Goal: Transaction & Acquisition: Purchase product/service

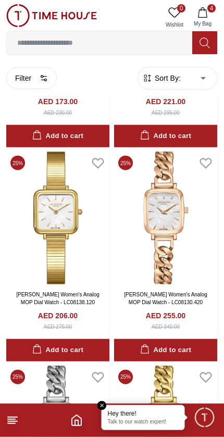
scroll to position [8954, 0]
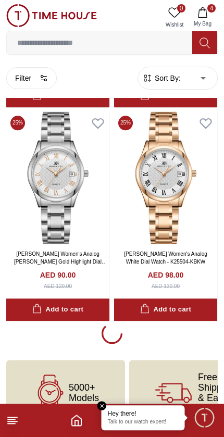
scroll to position [10493, 0]
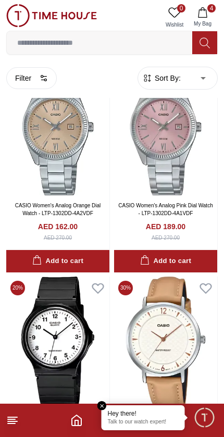
scroll to position [13320, 0]
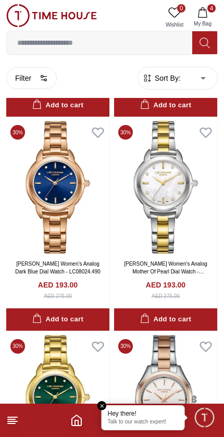
scroll to position [15400, 0]
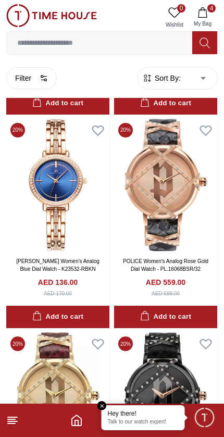
scroll to position [16899, 0]
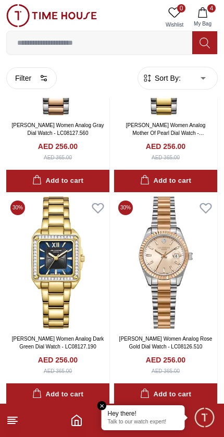
scroll to position [20672, 0]
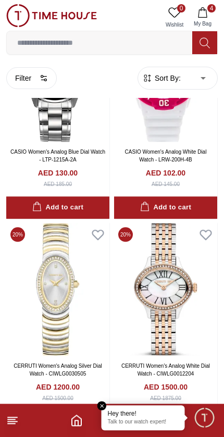
scroll to position [31128, 0]
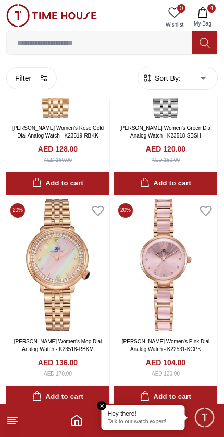
scroll to position [35199, 0]
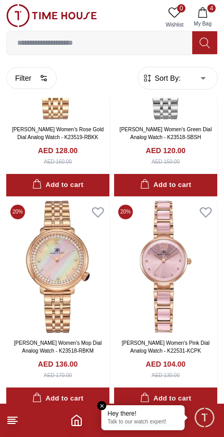
click at [57, 393] on div "Add to cart" at bounding box center [57, 399] width 51 height 12
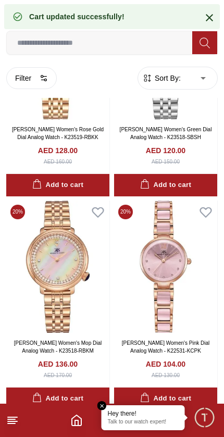
click at [55, 393] on div "Add to cart" at bounding box center [57, 399] width 51 height 12
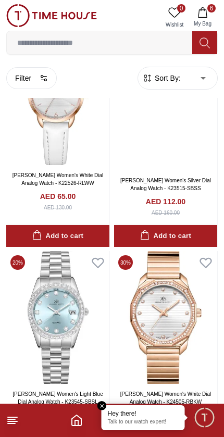
scroll to position [37936, 0]
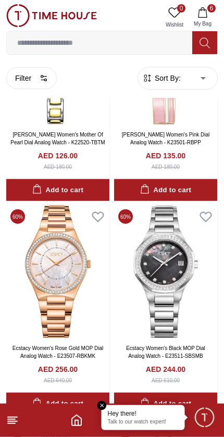
scroll to position [39261, 0]
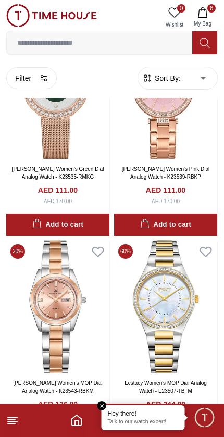
scroll to position [42077, 0]
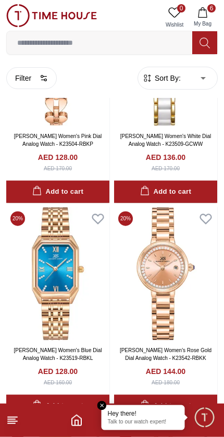
scroll to position [43747, 0]
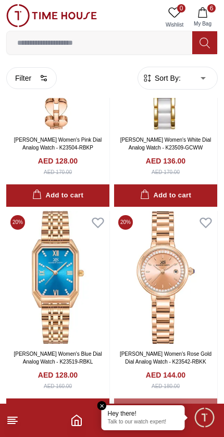
click at [170, 404] on div "Add to cart" at bounding box center [165, 410] width 51 height 12
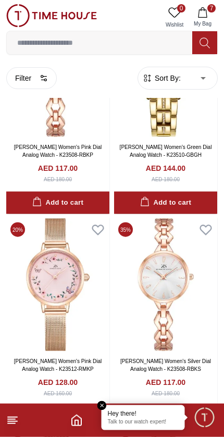
scroll to position [48452, 0]
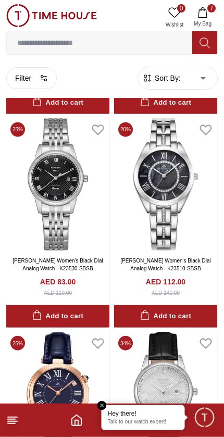
scroll to position [52117, 0]
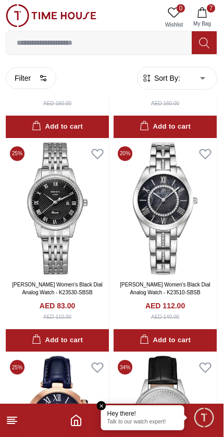
click at [130, 44] on input at bounding box center [99, 42] width 185 height 21
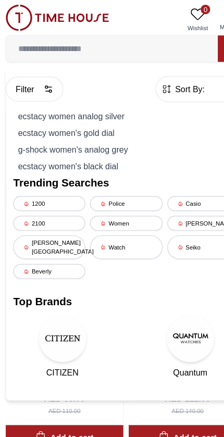
click at [86, 116] on div "ecstacy women's gold dial" at bounding box center [112, 116] width 198 height 15
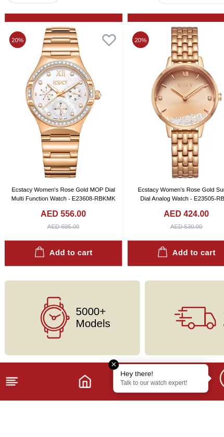
scroll to position [869, 0]
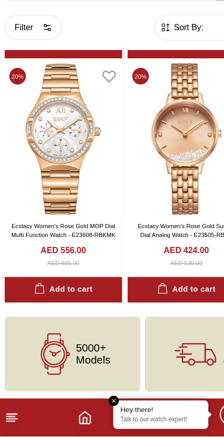
click at [87, 250] on link "Ecstacy Women's Rose Gold MOP Dial Multi Function Watch - E23608-RBKMK" at bounding box center [57, 257] width 91 height 14
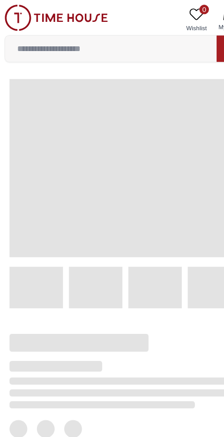
click at [72, 189] on span at bounding box center [111, 147] width 203 height 156
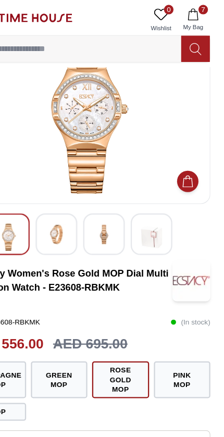
scroll to position [41, 0]
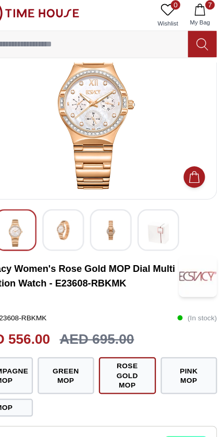
click at [198, 8] on icon "button" at bounding box center [202, 12] width 9 height 10
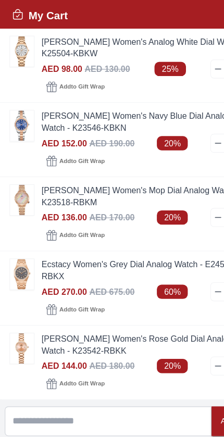
click at [20, 247] on img at bounding box center [19, 244] width 21 height 27
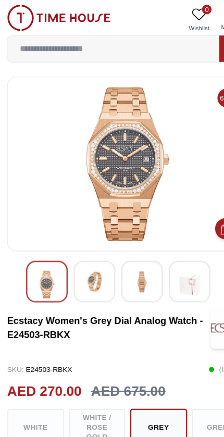
click at [129, 251] on img at bounding box center [124, 247] width 19 height 19
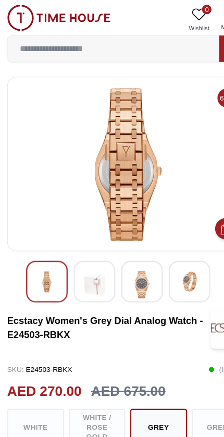
click at [92, 253] on img at bounding box center [82, 250] width 19 height 24
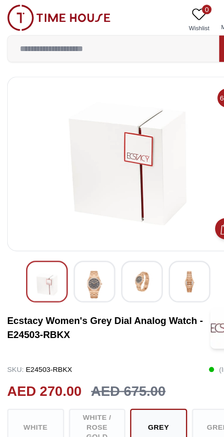
click at [171, 248] on img at bounding box center [166, 247] width 19 height 19
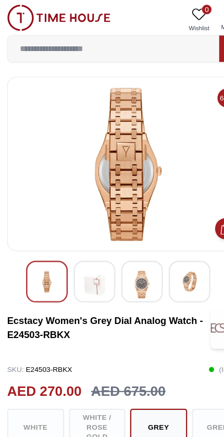
click at [174, 241] on img at bounding box center [166, 247] width 19 height 19
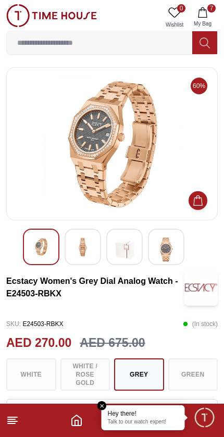
click at [210, 16] on button "7 My Bag" at bounding box center [203, 17] width 30 height 27
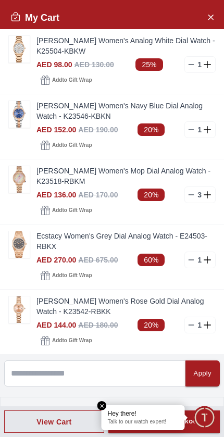
click at [14, 181] on img at bounding box center [19, 179] width 21 height 27
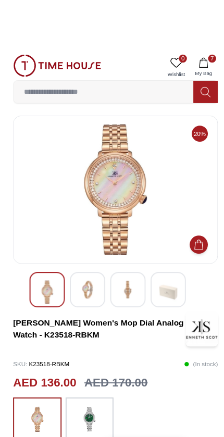
scroll to position [3, 0]
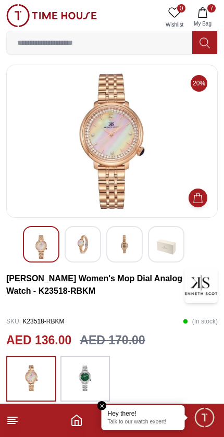
click at [215, 15] on button "7 My Bag" at bounding box center [203, 17] width 30 height 27
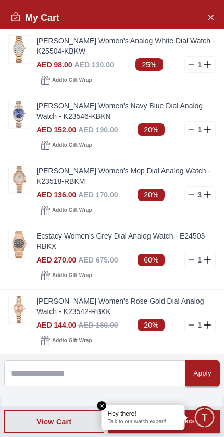
click at [22, 317] on img at bounding box center [19, 309] width 21 height 27
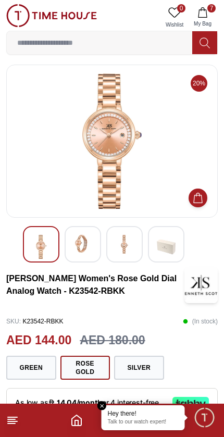
click at [205, 5] on button "7 My Bag" at bounding box center [203, 17] width 30 height 27
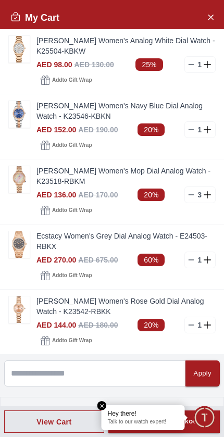
click at [213, 17] on icon "Close Account" at bounding box center [210, 16] width 8 height 13
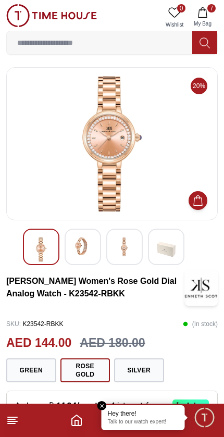
click at [148, 43] on input at bounding box center [99, 42] width 185 height 21
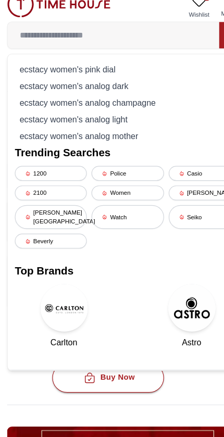
scroll to position [170, 0]
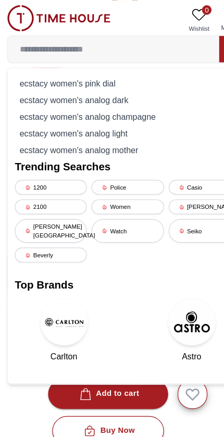
click at [111, 46] on input at bounding box center [99, 42] width 185 height 21
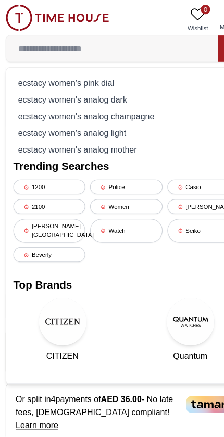
click at [20, 13] on img at bounding box center [51, 15] width 91 height 23
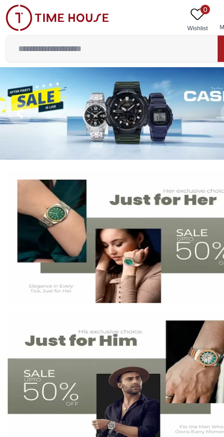
click at [119, 40] on input at bounding box center [99, 42] width 185 height 21
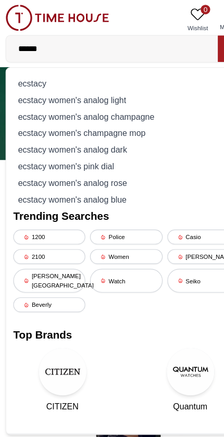
type input "******"
click at [105, 113] on div "ecstacy women's champagne mop" at bounding box center [112, 116] width 198 height 15
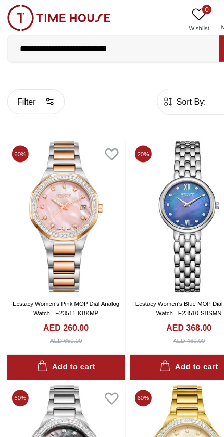
click at [44, 210] on img at bounding box center [57, 189] width 103 height 133
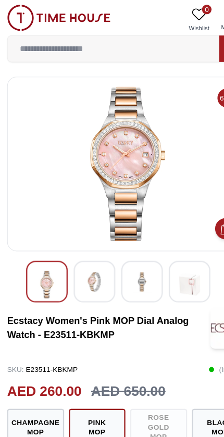
click at [132, 241] on img at bounding box center [124, 247] width 19 height 19
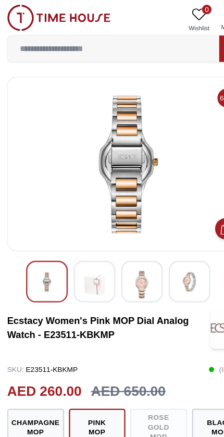
click at [85, 247] on img at bounding box center [82, 250] width 19 height 24
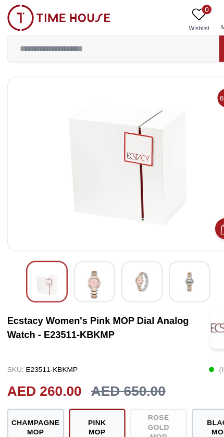
click at [166, 250] on img at bounding box center [166, 247] width 19 height 19
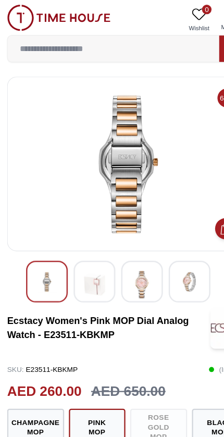
click at [39, 251] on img at bounding box center [41, 247] width 19 height 19
click at [39, 246] on img at bounding box center [41, 247] width 19 height 19
click at [129, 253] on img at bounding box center [124, 250] width 19 height 24
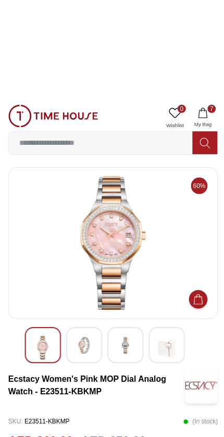
scroll to position [6, 0]
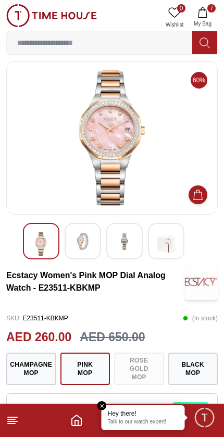
click at [186, 371] on button "Black MOP" at bounding box center [193, 369] width 50 height 32
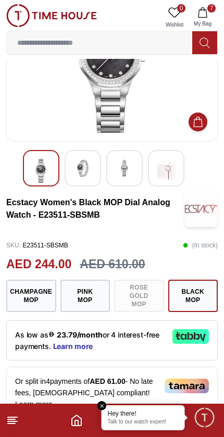
scroll to position [79, 0]
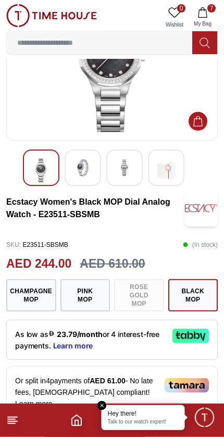
click at [24, 298] on button "Champagne MOP" at bounding box center [31, 295] width 50 height 32
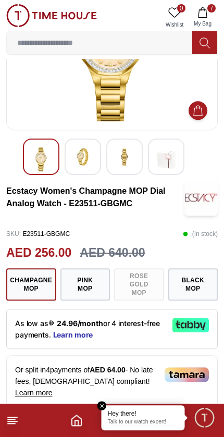
scroll to position [90, 0]
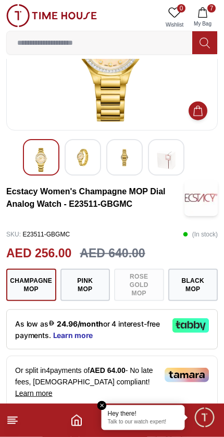
click at [147, 283] on div "Champagne MOP Pink MOP Rose Gold MOP Black MOP" at bounding box center [111, 285] width 211 height 32
click at [85, 279] on button "Pink MOP" at bounding box center [85, 285] width 50 height 32
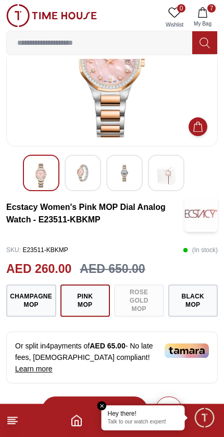
scroll to position [73, 0]
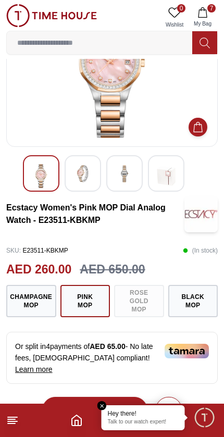
click at [207, 213] on img at bounding box center [200, 214] width 33 height 36
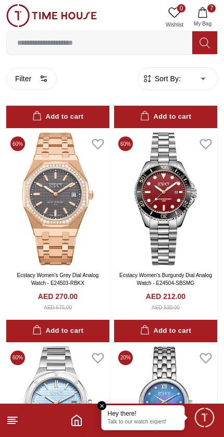
scroll to position [3464, 0]
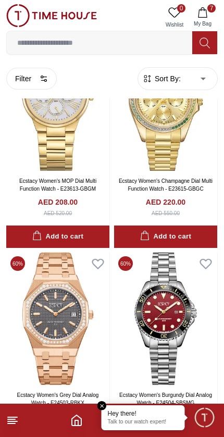
scroll to position [3347, 0]
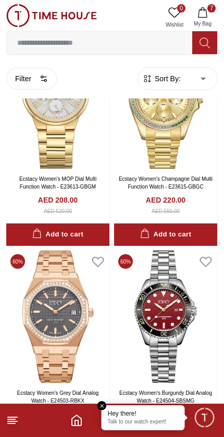
click at [176, 315] on img at bounding box center [165, 316] width 103 height 133
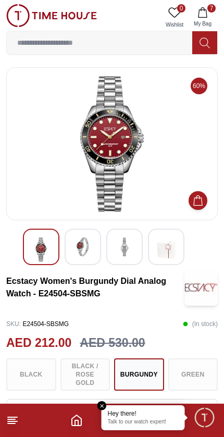
click at [128, 254] on img at bounding box center [124, 247] width 19 height 19
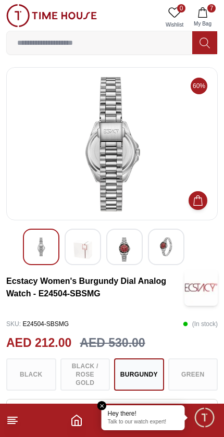
click at [86, 257] on img at bounding box center [82, 250] width 19 height 24
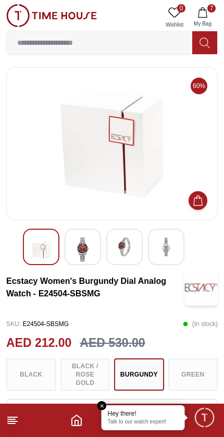
click at [169, 251] on img at bounding box center [166, 247] width 19 height 19
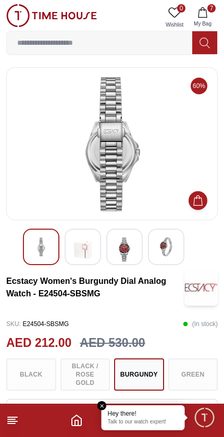
click at [169, 241] on img at bounding box center [166, 247] width 19 height 19
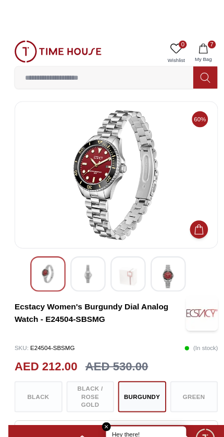
scroll to position [6, 0]
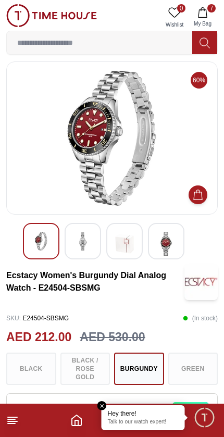
click at [175, 251] on img at bounding box center [166, 244] width 19 height 24
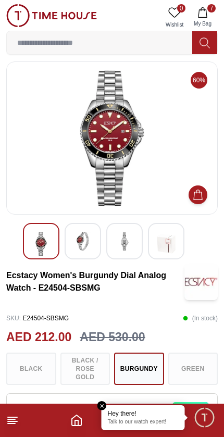
click at [85, 371] on div "Black Black / Rose Gold Burgundy Green" at bounding box center [111, 369] width 211 height 32
click at [93, 377] on div "Black Black / Rose Gold Burgundy Green" at bounding box center [111, 369] width 211 height 32
click at [94, 374] on div "Black Black / Rose Gold Burgundy Green" at bounding box center [111, 369] width 211 height 32
click at [33, 368] on div "Black Black / Rose Gold Burgundy Green" at bounding box center [111, 369] width 211 height 32
click at [198, 377] on div "Black Black / Rose Gold Burgundy Green" at bounding box center [111, 369] width 211 height 32
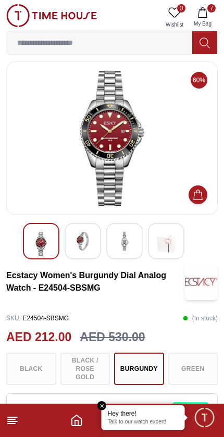
click at [46, 378] on div "Black Black / Rose Gold Burgundy Green" at bounding box center [111, 369] width 211 height 32
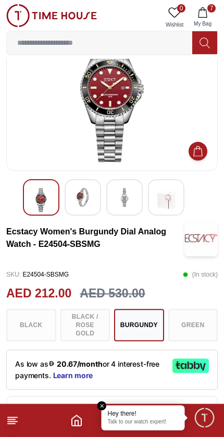
scroll to position [0, 0]
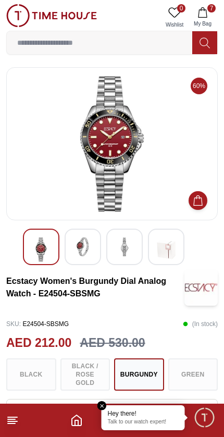
click at [141, 49] on input at bounding box center [99, 42] width 185 height 21
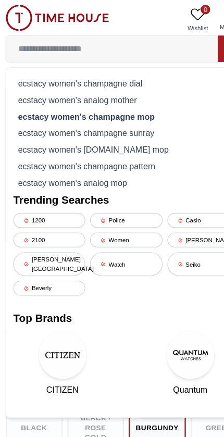
click at [119, 111] on div "ecstacy women's champagne sunray" at bounding box center [112, 116] width 198 height 15
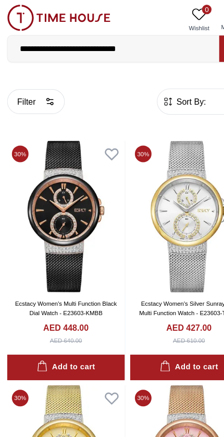
click at [153, 40] on input "**********" at bounding box center [99, 42] width 185 height 21
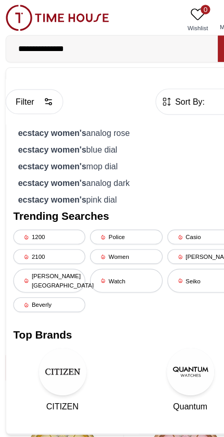
type input "**********"
click at [102, 160] on div "ecstacy women's analog dark" at bounding box center [112, 160] width 198 height 15
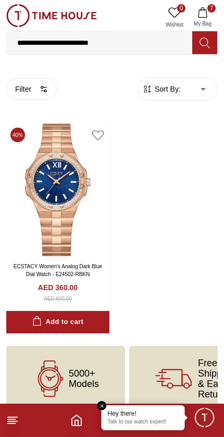
click at [147, 38] on input "**********" at bounding box center [99, 42] width 185 height 21
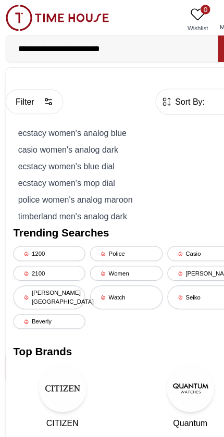
click at [100, 176] on div "police women's analog maroon" at bounding box center [112, 175] width 198 height 15
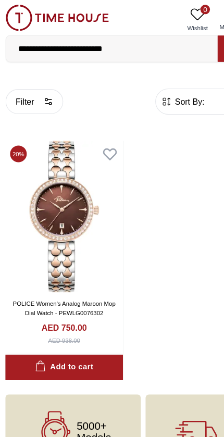
click at [145, 43] on input "**********" at bounding box center [99, 42] width 185 height 21
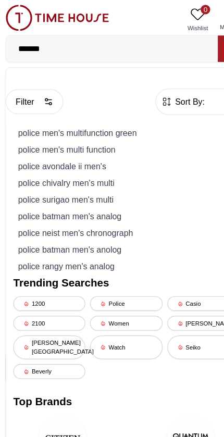
type input "******"
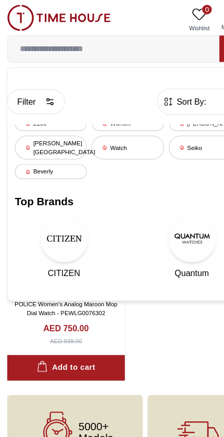
click at [112, 123] on div "Watch" at bounding box center [111, 129] width 63 height 21
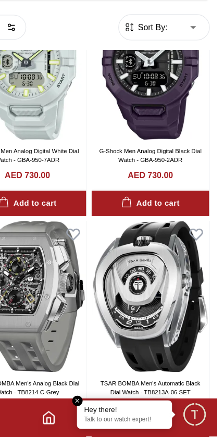
scroll to position [1045, 2]
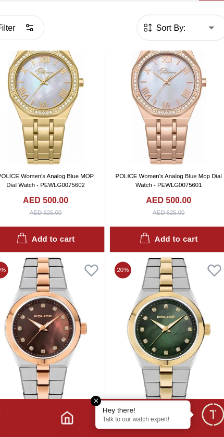
scroll to position [3059, 0]
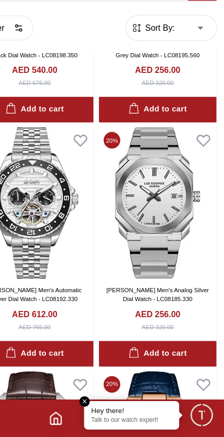
scroll to position [12341, 0]
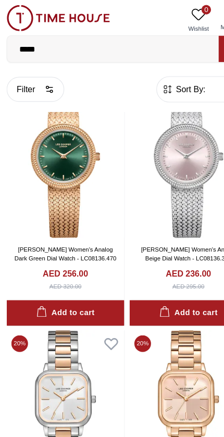
scroll to position [14117, 0]
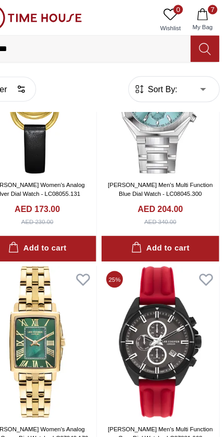
scroll to position [15252, 1]
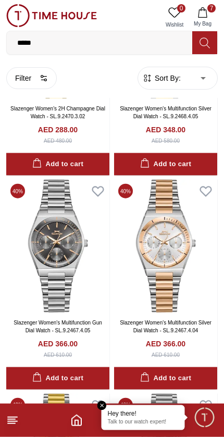
scroll to position [19598, 0]
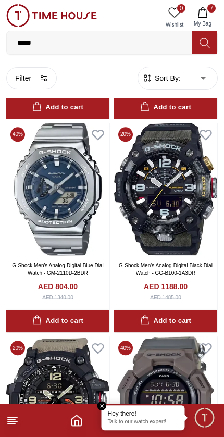
scroll to position [22435, 0]
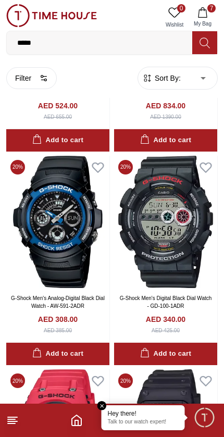
click at [60, 36] on input "*****" at bounding box center [99, 42] width 185 height 21
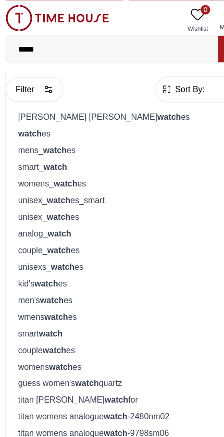
click at [31, 164] on div "womens_ watch es" at bounding box center [112, 160] width 198 height 15
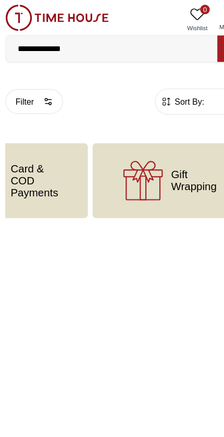
click at [92, 48] on input "**********" at bounding box center [99, 42] width 185 height 21
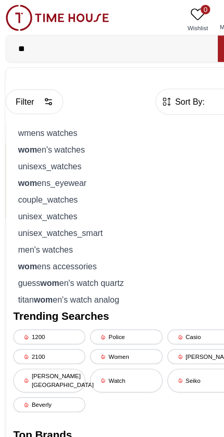
type input "*"
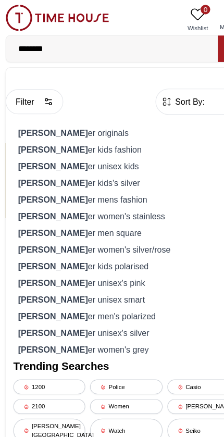
type input "********"
click at [69, 116] on div "[PERSON_NAME] er originals" at bounding box center [112, 116] width 198 height 15
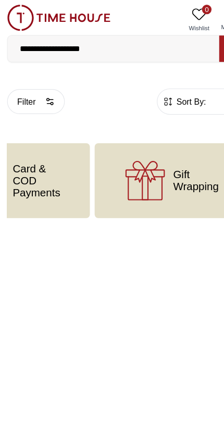
click at [118, 47] on input "**********" at bounding box center [99, 42] width 185 height 21
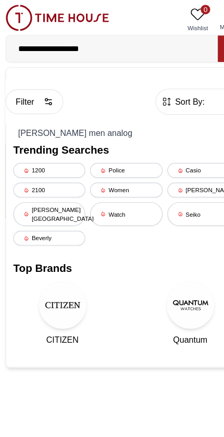
click at [172, 163] on div "[PERSON_NAME]" at bounding box center [179, 166] width 63 height 13
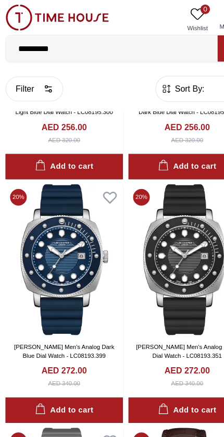
click at [113, 42] on input "**********" at bounding box center [99, 42] width 185 height 21
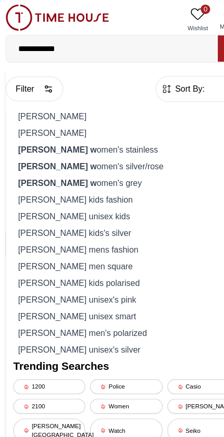
type input "**********"
click at [101, 143] on div "[PERSON_NAME] w omen's silver/rose" at bounding box center [112, 146] width 198 height 15
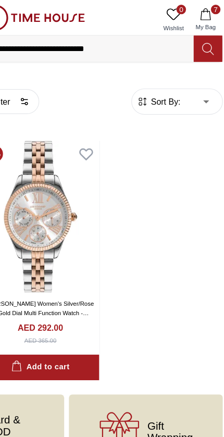
click at [124, 40] on input "**********" at bounding box center [99, 42] width 185 height 21
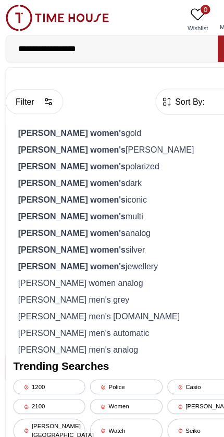
type input "**********"
click at [82, 117] on strong "[PERSON_NAME] women's" at bounding box center [64, 117] width 94 height 8
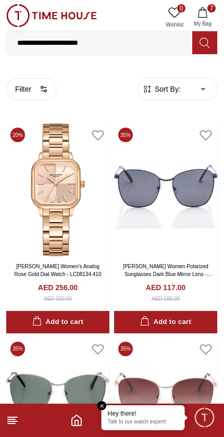
click at [153, 50] on input "**********" at bounding box center [99, 42] width 185 height 21
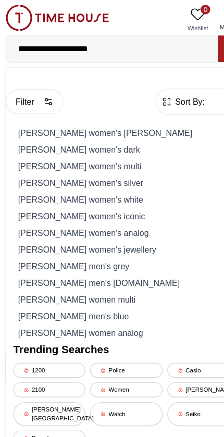
click at [99, 201] on div "[PERSON_NAME] women's analog" at bounding box center [112, 204] width 198 height 15
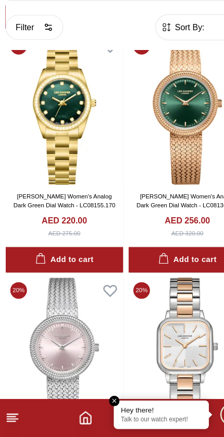
scroll to position [470, 0]
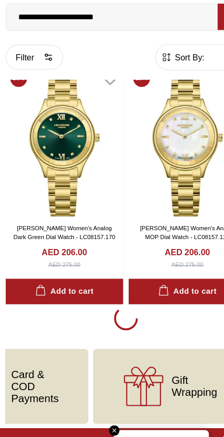
scroll to position [1937, 0]
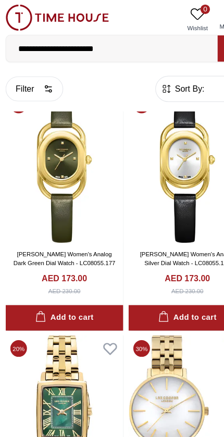
click at [127, 41] on input "**********" at bounding box center [99, 42] width 185 height 21
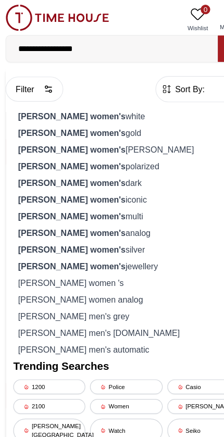
type input "**********"
click at [97, 133] on div "[PERSON_NAME] women's [PERSON_NAME]" at bounding box center [112, 131] width 198 height 15
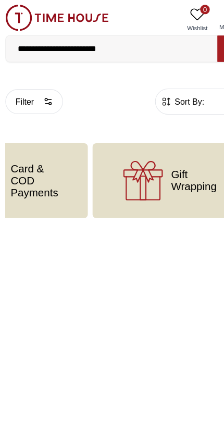
click at [139, 43] on input "**********" at bounding box center [99, 42] width 185 height 21
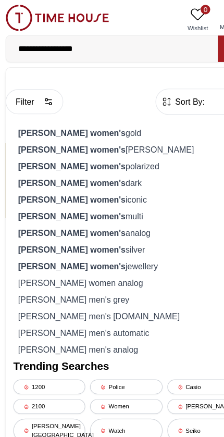
type input "**********"
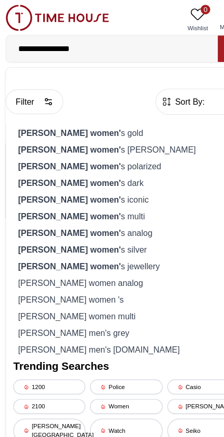
click at [104, 205] on div "[PERSON_NAME] women' s analog" at bounding box center [112, 204] width 198 height 15
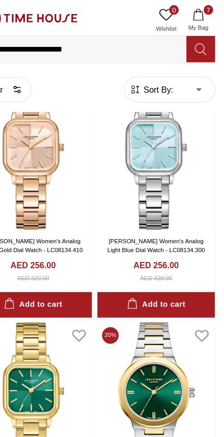
scroll to position [901, 1]
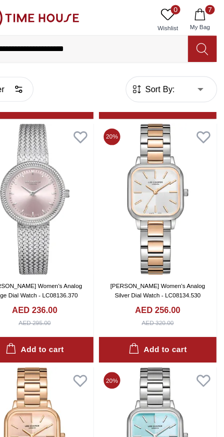
scroll to position [657, 0]
click at [136, 206] on img at bounding box center [165, 174] width 103 height 133
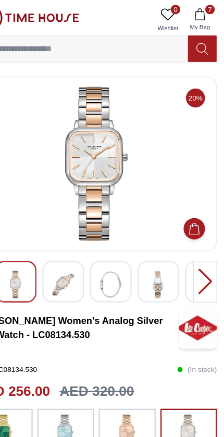
click at [157, 244] on img at bounding box center [166, 250] width 19 height 24
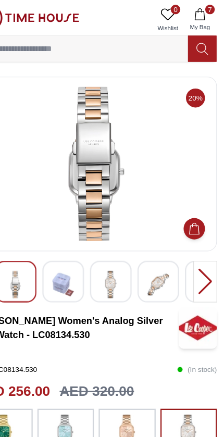
click at [32, 252] on img at bounding box center [41, 250] width 19 height 24
click at [115, 246] on img at bounding box center [124, 250] width 19 height 24
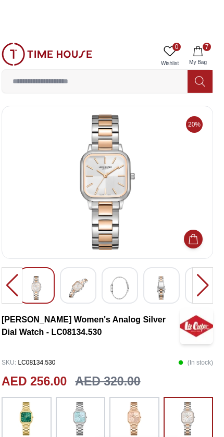
scroll to position [11, 0]
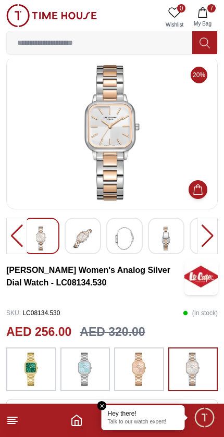
click at [212, 13] on button "7 My Bag" at bounding box center [203, 17] width 30 height 27
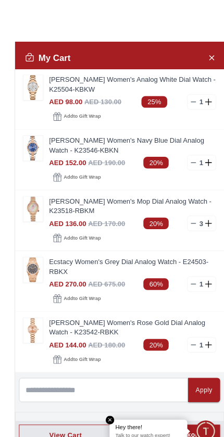
scroll to position [2, 0]
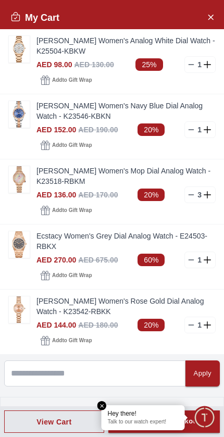
click at [115, 55] on link "[PERSON_NAME] Women's Analog White Dial Watch - K25504-KBKW" at bounding box center [125, 45] width 179 height 21
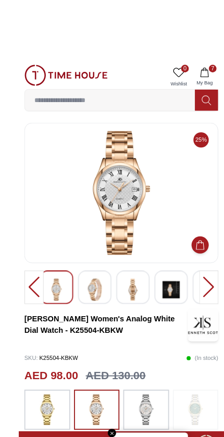
scroll to position [6, 0]
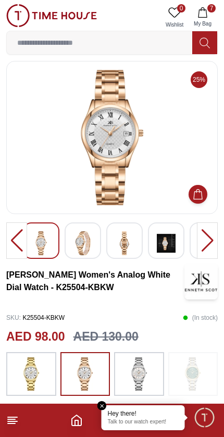
click at [207, 5] on button "7 My Bag" at bounding box center [203, 17] width 30 height 27
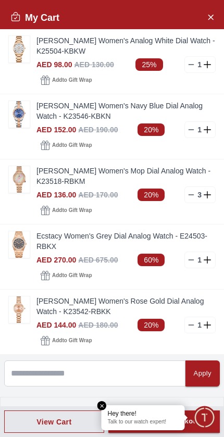
click at [80, 120] on link "[PERSON_NAME] Women's Navy Blue Dial Analog Watch - K23546-KBKN" at bounding box center [125, 111] width 179 height 21
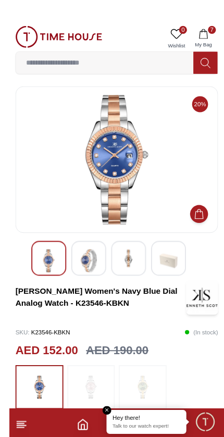
scroll to position [1, 0]
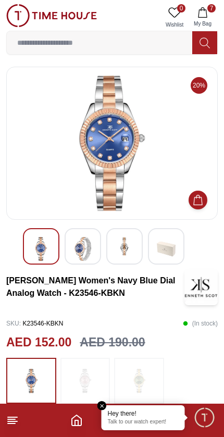
click at [214, 1] on div "0 Wishlist 7 My Bag [PERSON_NAME] originals [PERSON_NAME] accessories [PERSON_N…" at bounding box center [111, 29] width 211 height 59
click at [204, 14] on icon "button" at bounding box center [202, 12] width 10 height 10
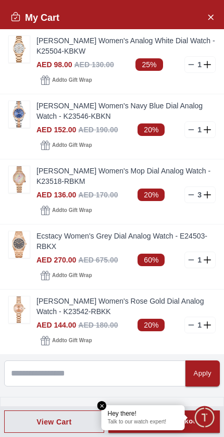
click at [81, 180] on link "[PERSON_NAME] Women's Mop Dial Analog Watch - K23518-RBKM" at bounding box center [125, 176] width 179 height 21
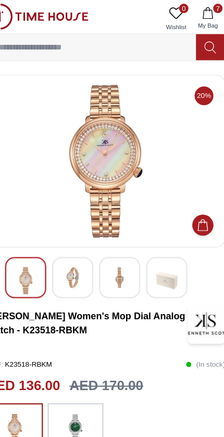
click at [135, 265] on div at bounding box center [111, 249] width 211 height 41
click at [141, 265] on div at bounding box center [111, 249] width 211 height 41
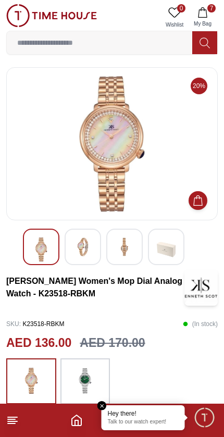
click at [216, 5] on button "7 My Bag" at bounding box center [203, 17] width 30 height 27
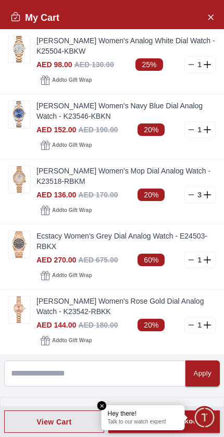
click at [88, 316] on link "[PERSON_NAME] Women's Rose Gold Dial Analog Watch - K23542-RBKK" at bounding box center [125, 306] width 179 height 21
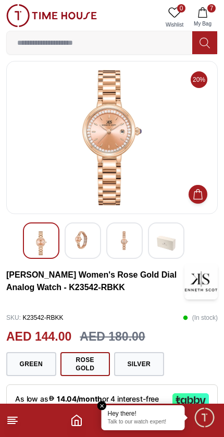
scroll to position [6, 0]
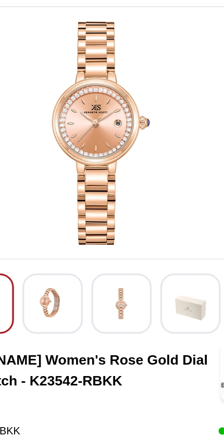
click at [113, 106] on img at bounding box center [112, 137] width 194 height 135
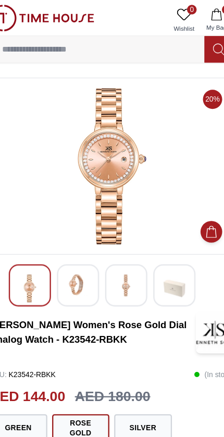
scroll to position [0, 322]
click at [197, 13] on icon "button" at bounding box center [202, 12] width 10 height 10
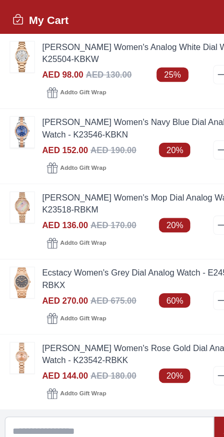
click at [82, 249] on link "Ecstacy Women's Grey Dial Analog Watch - E24503-RBKX" at bounding box center [125, 241] width 179 height 21
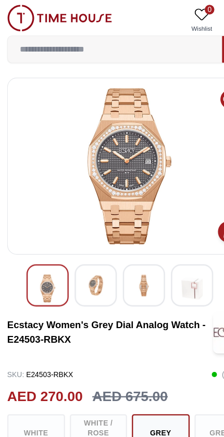
click at [91, 250] on img at bounding box center [82, 247] width 19 height 19
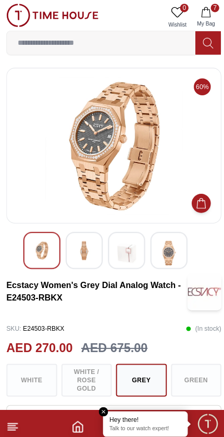
click at [91, 385] on div "White White / Rose Gold Grey Green" at bounding box center [111, 374] width 211 height 32
click at [85, 381] on div "White White / Rose Gold Grey Green" at bounding box center [111, 374] width 211 height 32
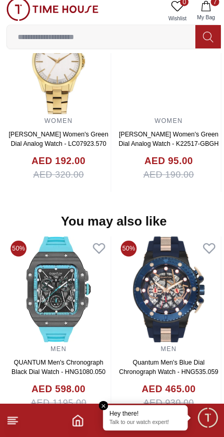
scroll to position [1010, 0]
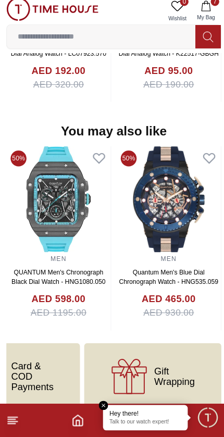
click at [119, 36] on input at bounding box center [99, 42] width 185 height 21
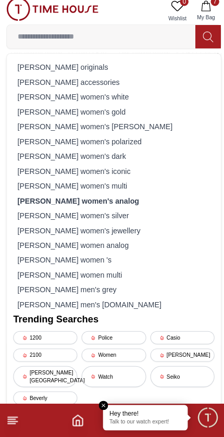
scroll to position [942, 0]
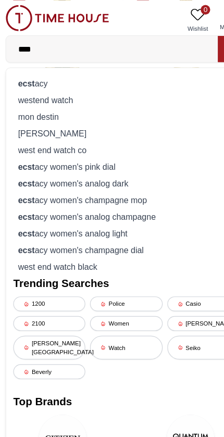
type input "****"
click at [94, 144] on div "ecst acy women's pink dial" at bounding box center [112, 146] width 198 height 15
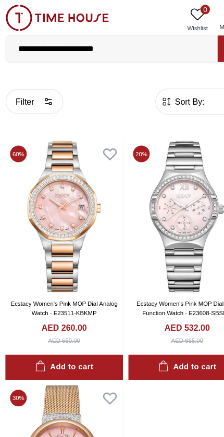
click at [127, 47] on input "**********" at bounding box center [99, 42] width 185 height 21
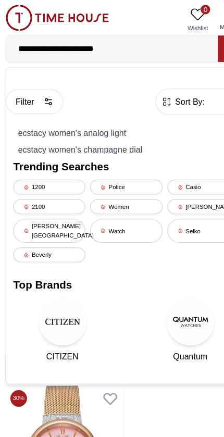
click at [110, 67] on div "ecstacy women's pink dial" at bounding box center [112, 73] width 198 height 15
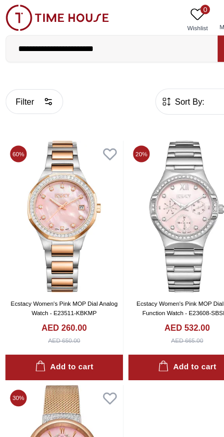
click at [143, 39] on input "**********" at bounding box center [99, 42] width 185 height 21
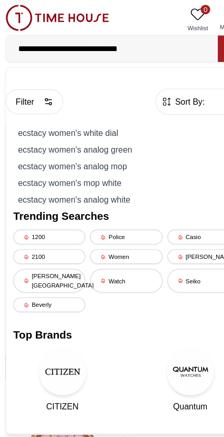
type input "**********"
click at [96, 175] on div "ecstacy women's analog white" at bounding box center [112, 175] width 198 height 15
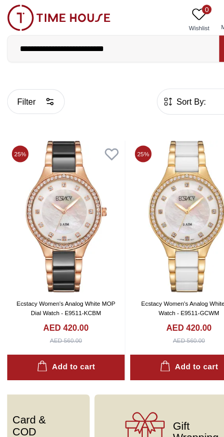
click at [150, 39] on input "**********" at bounding box center [99, 42] width 185 height 21
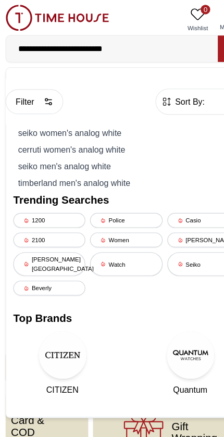
click at [155, 44] on input "**********" at bounding box center [99, 42] width 185 height 21
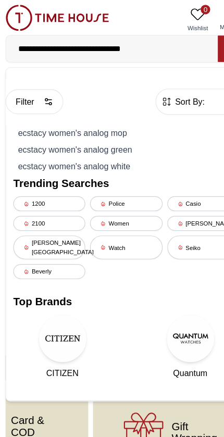
type input "**********"
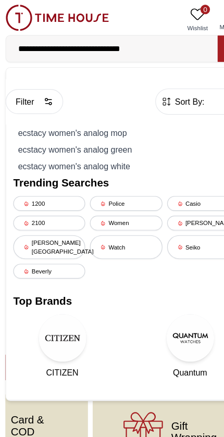
click at [94, 132] on div "ecstacy women's analog green" at bounding box center [112, 131] width 198 height 15
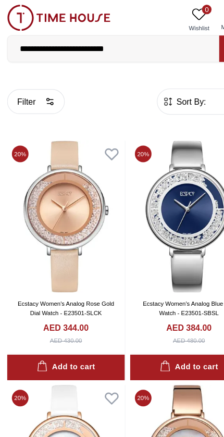
click at [156, 41] on input "**********" at bounding box center [99, 42] width 185 height 21
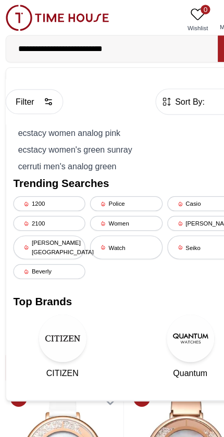
click at [148, 41] on input "**********" at bounding box center [99, 42] width 185 height 21
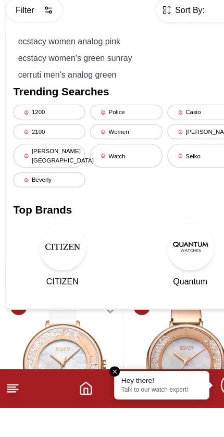
click at [177, 189] on div "[PERSON_NAME]" at bounding box center [179, 195] width 63 height 13
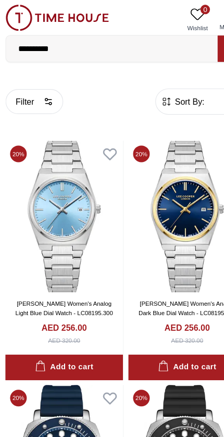
click at [114, 39] on input "**********" at bounding box center [99, 42] width 185 height 21
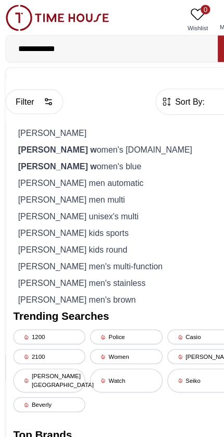
type input "**********"
click at [82, 158] on div "lee cooper men automatic" at bounding box center [112, 160] width 198 height 15
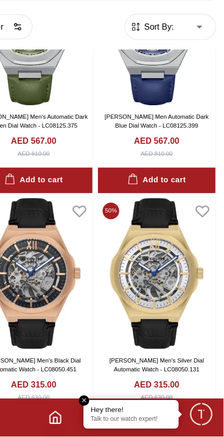
scroll to position [969, 1]
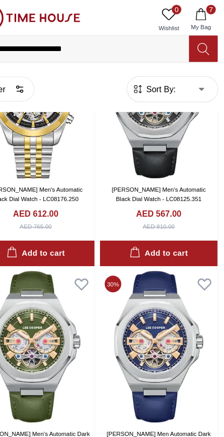
click at [117, 42] on input "**********" at bounding box center [99, 42] width 185 height 21
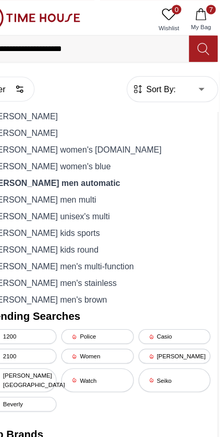
scroll to position [674, 0]
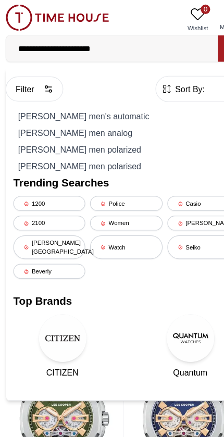
click at [76, 118] on div "[PERSON_NAME] men analog" at bounding box center [112, 116] width 198 height 15
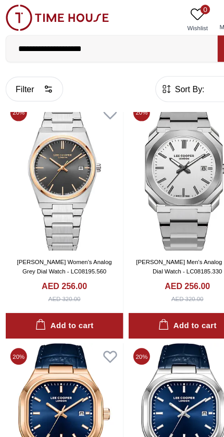
scroll to position [678, 0]
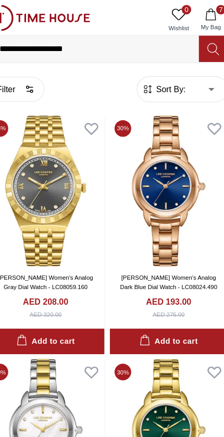
scroll to position [5794, 0]
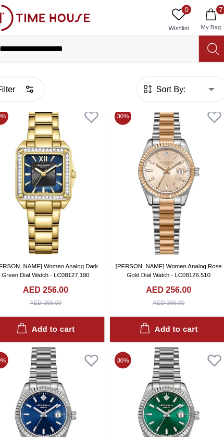
scroll to position [7936, 0]
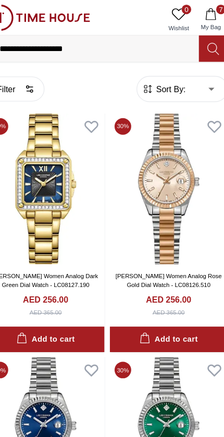
click at [146, 181] on img at bounding box center [165, 165] width 103 height 133
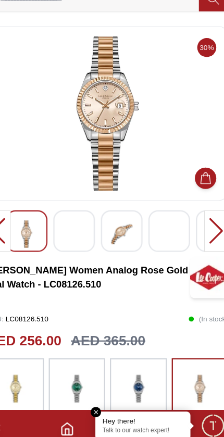
scroll to position [11, 0]
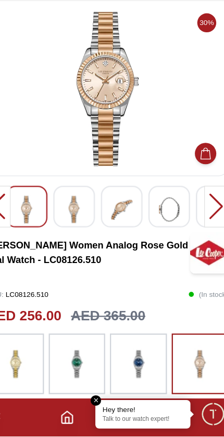
click at [115, 226] on img at bounding box center [124, 238] width 19 height 24
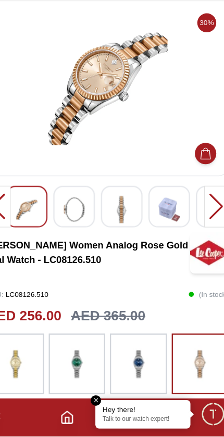
scroll to position [12, 0]
click at [116, 226] on img at bounding box center [124, 238] width 19 height 24
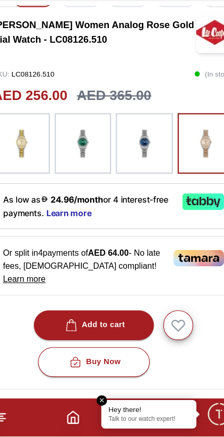
scroll to position [205, 0]
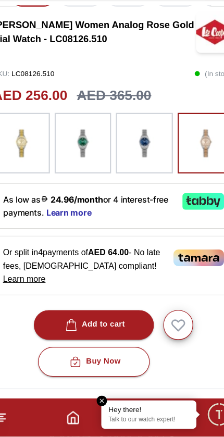
click at [85, 333] on div "Add to cart" at bounding box center [95, 339] width 55 height 12
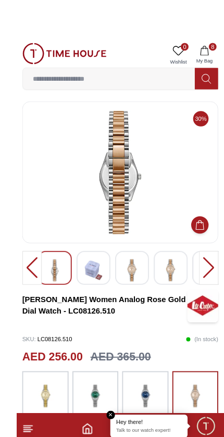
scroll to position [2, 0]
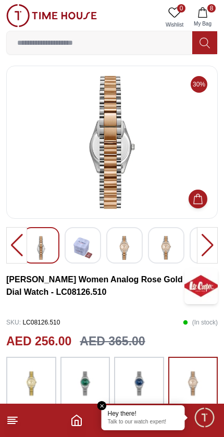
click at [200, 257] on div at bounding box center [207, 245] width 21 height 36
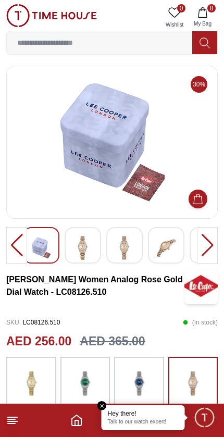
click at [203, 241] on div at bounding box center [207, 245] width 21 height 36
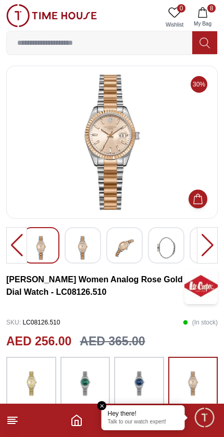
scroll to position [0, 0]
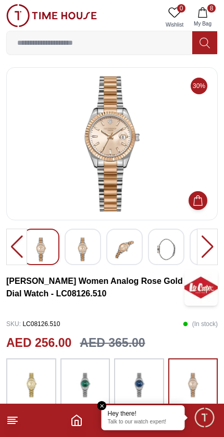
click at [15, 18] on img at bounding box center [51, 15] width 91 height 23
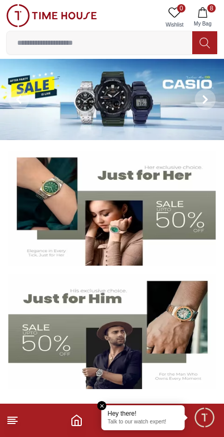
click at [61, 53] on label at bounding box center [99, 42] width 185 height 23
click at [61, 53] on input at bounding box center [99, 42] width 185 height 21
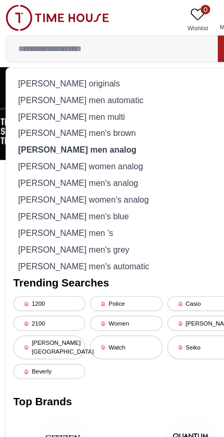
click at [86, 126] on div "[PERSON_NAME] men analog" at bounding box center [112, 131] width 198 height 15
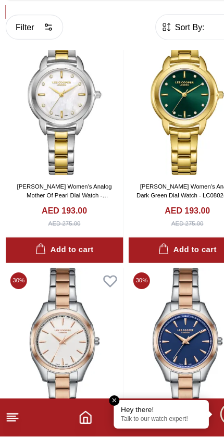
scroll to position [6038, 0]
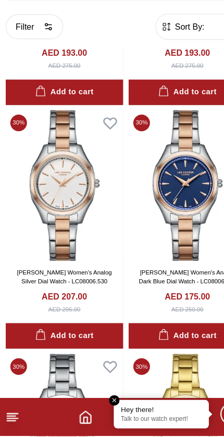
scroll to position [6192, 0]
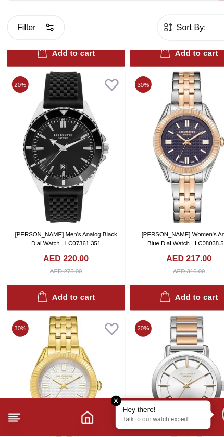
scroll to position [9845, 0]
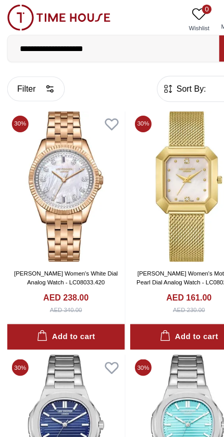
scroll to position [12212, 0]
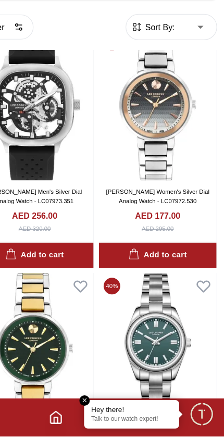
scroll to position [13302, 0]
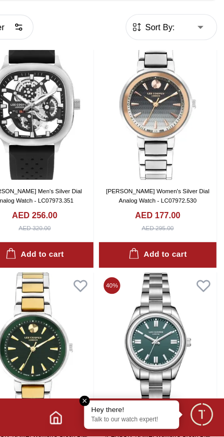
click at [140, 293] on img at bounding box center [165, 359] width 103 height 133
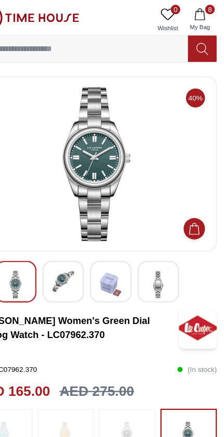
click at [207, 8] on span "8" at bounding box center [211, 8] width 8 height 8
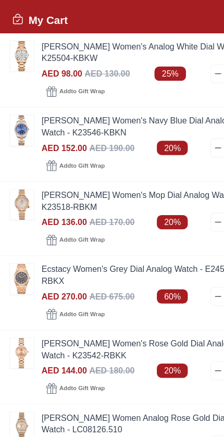
click at [77, 120] on link "[PERSON_NAME] Women's Navy Blue Dial Analog Watch - K23546-KBKN" at bounding box center [125, 111] width 179 height 21
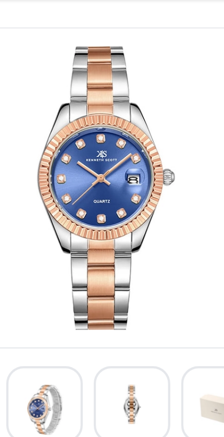
click at [71, 113] on img at bounding box center [112, 143] width 194 height 135
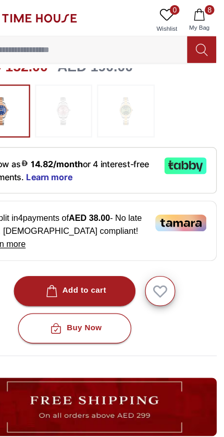
scroll to position [285, 0]
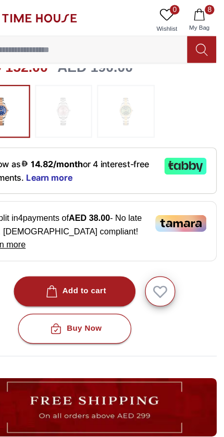
click at [188, 10] on button "8 My Bag" at bounding box center [203, 17] width 30 height 27
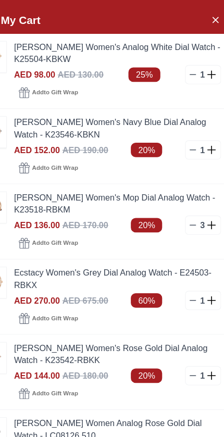
scroll to position [281, 0]
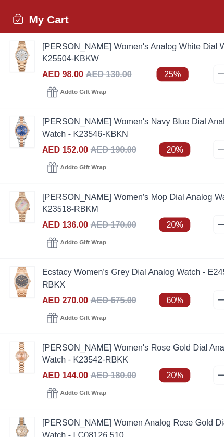
click at [18, 53] on img at bounding box center [19, 49] width 21 height 27
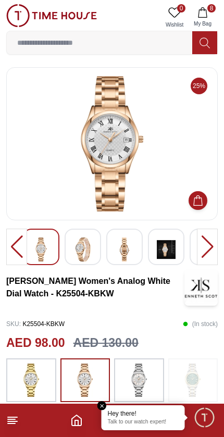
click at [210, 11] on span "8" at bounding box center [211, 8] width 8 height 8
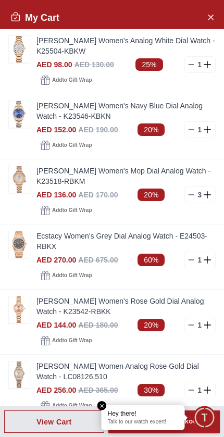
click at [98, 185] on link "[PERSON_NAME] Women's Mop Dial Analog Watch - K23518-RBKM" at bounding box center [125, 176] width 179 height 21
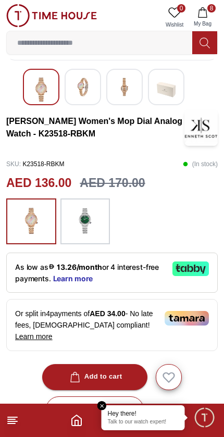
scroll to position [158, 0]
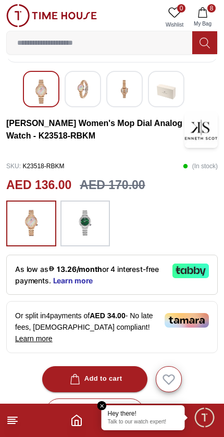
click at [211, 7] on span "8" at bounding box center [211, 8] width 8 height 8
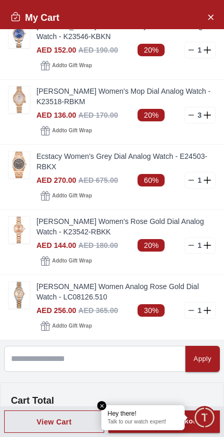
scroll to position [81, 0]
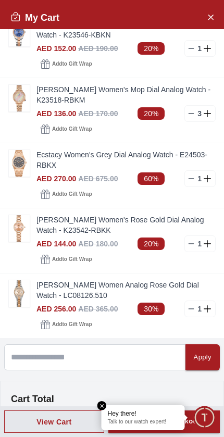
click at [115, 169] on link "Ecstacy Women's Grey Dial Analog Watch - E24503-RBKX" at bounding box center [125, 160] width 179 height 21
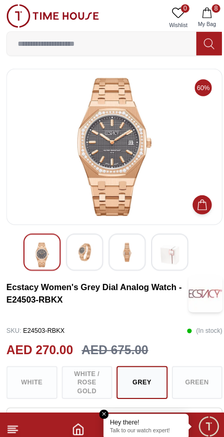
click at [212, 11] on span "8" at bounding box center [211, 8] width 8 height 8
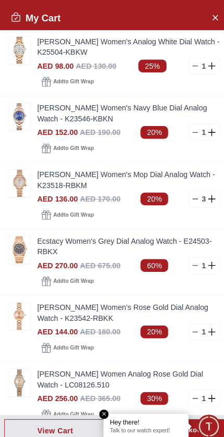
click at [44, 314] on link "[PERSON_NAME] Women's Rose Gold Dial Analog Watch - K23542-RBKK" at bounding box center [125, 306] width 179 height 21
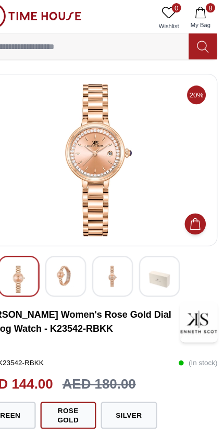
click at [207, 6] on span "8" at bounding box center [211, 8] width 8 height 8
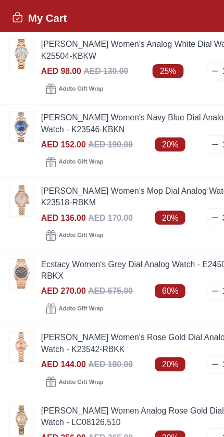
click at [14, 182] on img at bounding box center [19, 179] width 21 height 27
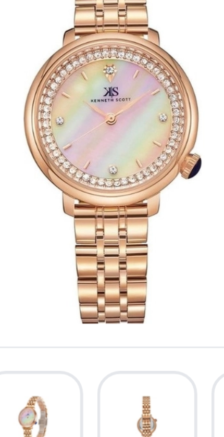
click at [64, 85] on img at bounding box center [112, 143] width 194 height 135
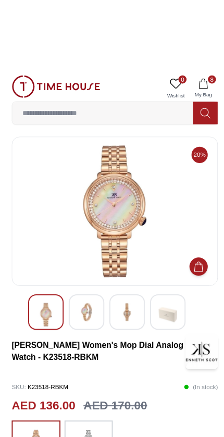
scroll to position [4, 0]
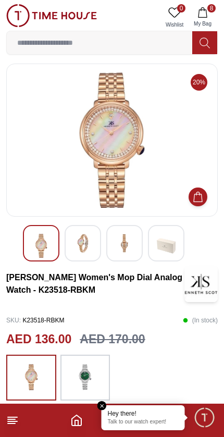
click at [207, 14] on icon "button" at bounding box center [202, 12] width 10 height 10
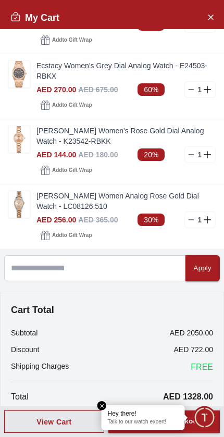
scroll to position [170, 0]
click at [79, 207] on link "[PERSON_NAME] Women Analog Rose Gold Dial Watch - LC08126.510" at bounding box center [125, 201] width 179 height 21
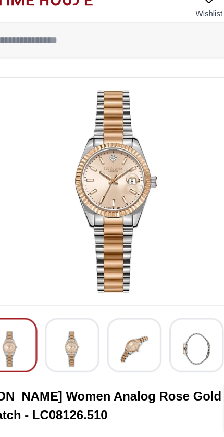
click at [161, 4] on link "0 Wishlist" at bounding box center [174, 17] width 26 height 27
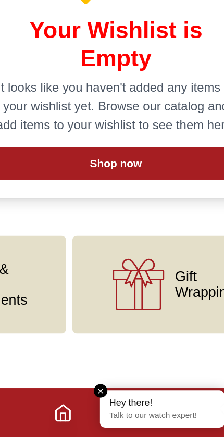
click at [75, 420] on polyline "Home" at bounding box center [76, 422] width 3 height 5
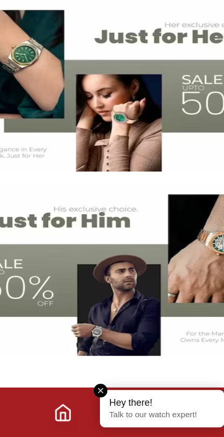
scroll to position [7, 0]
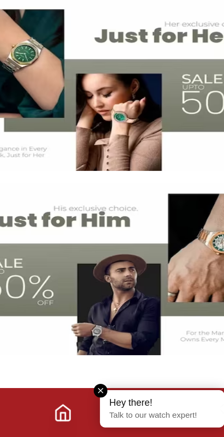
click at [71, 396] on div "Best Sellers Discover the season’s latest trends with our newest drops View All" at bounding box center [111, 425] width 203 height 58
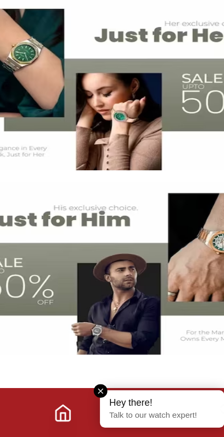
click at [72, 415] on icon "Home" at bounding box center [76, 420] width 9 height 10
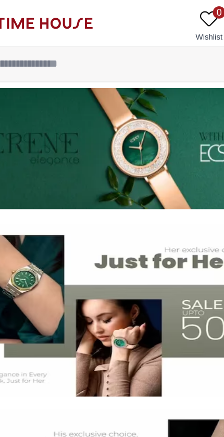
click at [93, 8] on div "0 Wishlist 8 My Bag" at bounding box center [111, 17] width 211 height 27
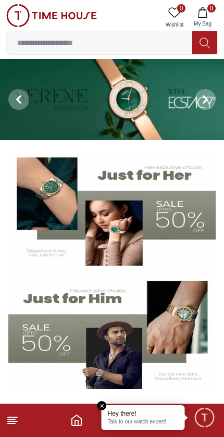
click at [105, 402] on div "Best Sellers Discover the season’s latest trends with our newest drops View All" at bounding box center [111, 433] width 211 height 67
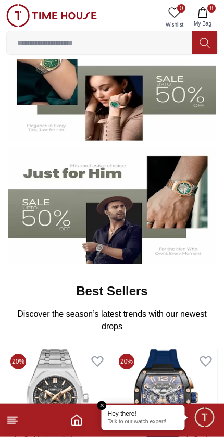
scroll to position [126, 0]
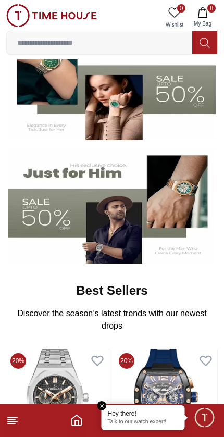
click at [104, 401] on em "Close tooltip" at bounding box center [101, 405] width 9 height 9
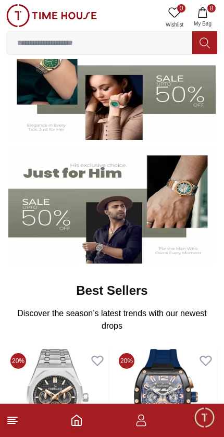
click at [104, 401] on img at bounding box center [57, 401] width 103 height 104
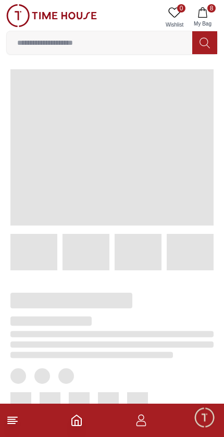
click at [144, 419] on icon "button" at bounding box center [141, 420] width 13 height 13
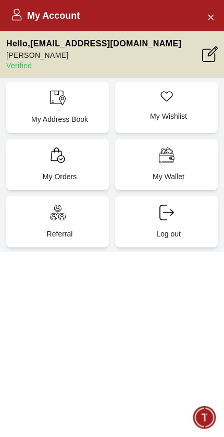
click at [146, 52] on div "Hello , Raheemsinger@gmail.com abdulraheem mohammed Verified" at bounding box center [112, 54] width 224 height 46
click at [207, 57] on icon at bounding box center [210, 54] width 16 height 16
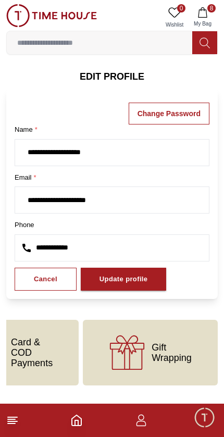
click at [121, 284] on div "Update profile" at bounding box center [123, 279] width 48 height 12
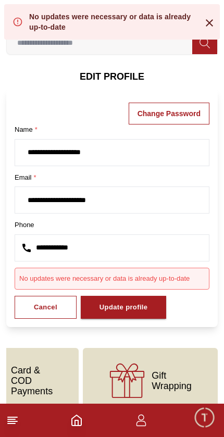
scroll to position [17, 0]
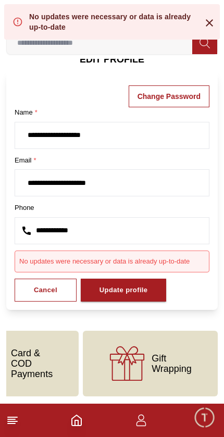
click at [209, 18] on icon at bounding box center [209, 23] width 13 height 13
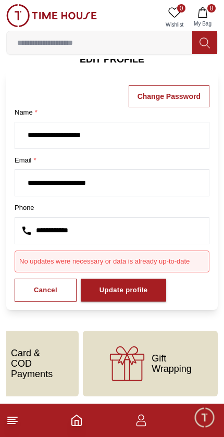
click at [54, 293] on div "Cancel" at bounding box center [45, 290] width 23 height 12
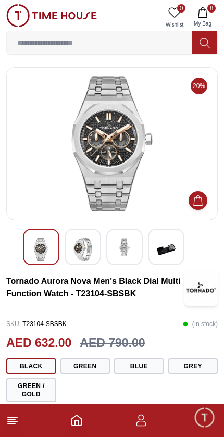
click at [145, 421] on icon "button" at bounding box center [141, 420] width 13 height 13
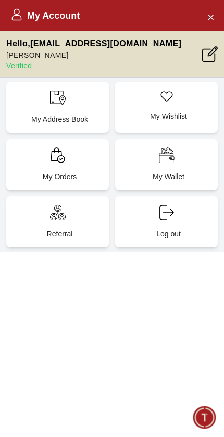
click at [216, 16] on button "Close Account" at bounding box center [210, 16] width 17 height 17
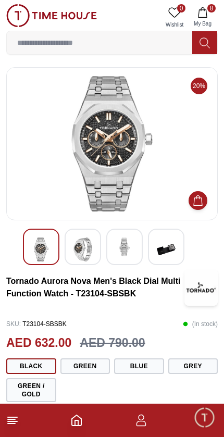
click at [145, 420] on icon "button" at bounding box center [141, 420] width 13 height 13
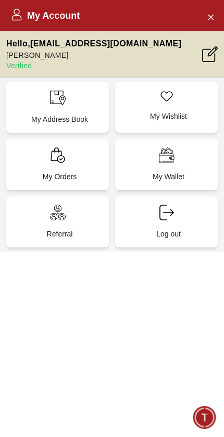
click at [183, 231] on p "Log out" at bounding box center [168, 234] width 90 height 10
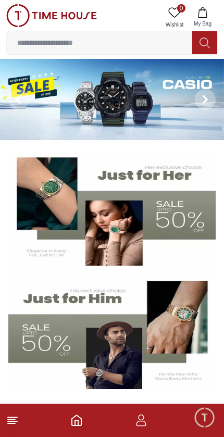
click at [152, 417] on footer at bounding box center [112, 420] width 224 height 33
click at [146, 420] on icon "button" at bounding box center [141, 420] width 13 height 13
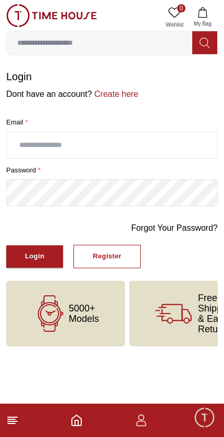
click at [113, 137] on input "text" at bounding box center [112, 145] width 210 height 26
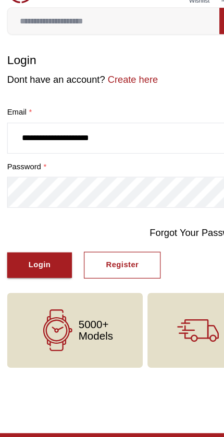
type input "**********"
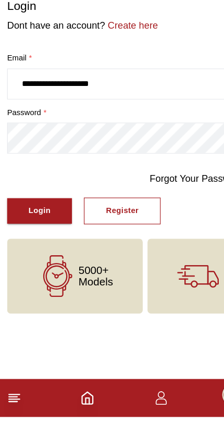
click at [40, 251] on div "Login" at bounding box center [34, 257] width 19 height 12
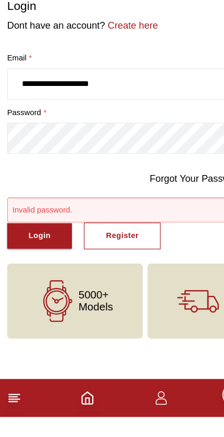
click at [32, 272] on div "Login" at bounding box center [34, 278] width 19 height 12
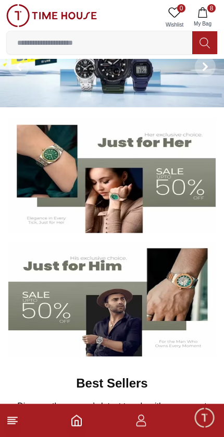
click at [145, 417] on icon "button" at bounding box center [141, 420] width 13 height 13
